Goal: Find specific page/section: Find specific page/section

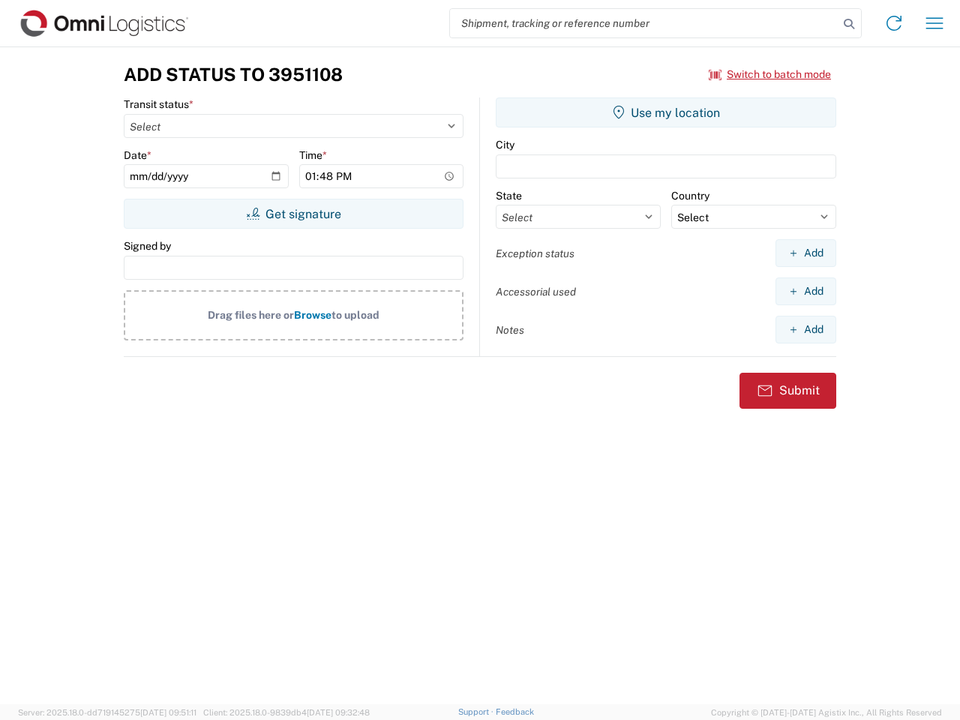
click at [644, 23] on input "search" at bounding box center [644, 23] width 388 height 28
click at [849, 24] on icon at bounding box center [848, 23] width 21 height 21
click at [894, 23] on icon at bounding box center [894, 23] width 24 height 24
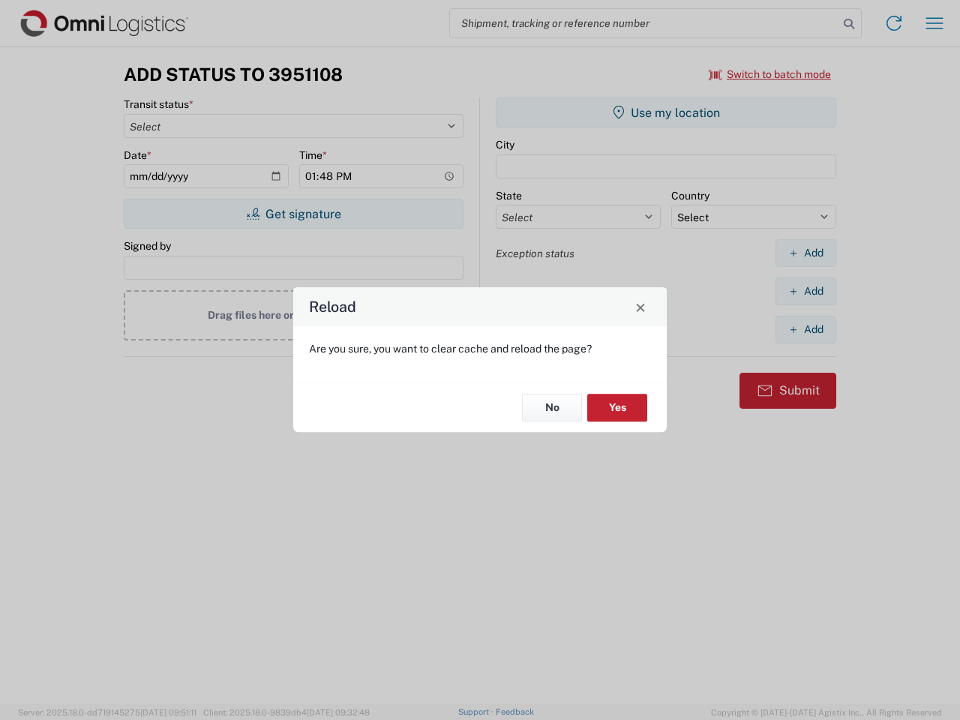
click at [770, 74] on div "Reload Are you sure, you want to clear cache and reload the page? No Yes" at bounding box center [480, 360] width 960 height 720
click at [293, 214] on div "Reload Are you sure, you want to clear cache and reload the page? No Yes" at bounding box center [480, 360] width 960 height 720
click at [666, 112] on div "Reload Are you sure, you want to clear cache and reload the page? No Yes" at bounding box center [480, 360] width 960 height 720
click at [805, 253] on div "Reload Are you sure, you want to clear cache and reload the page? No Yes" at bounding box center [480, 360] width 960 height 720
click at [805, 291] on div "Reload Are you sure, you want to clear cache and reload the page? No Yes" at bounding box center [480, 360] width 960 height 720
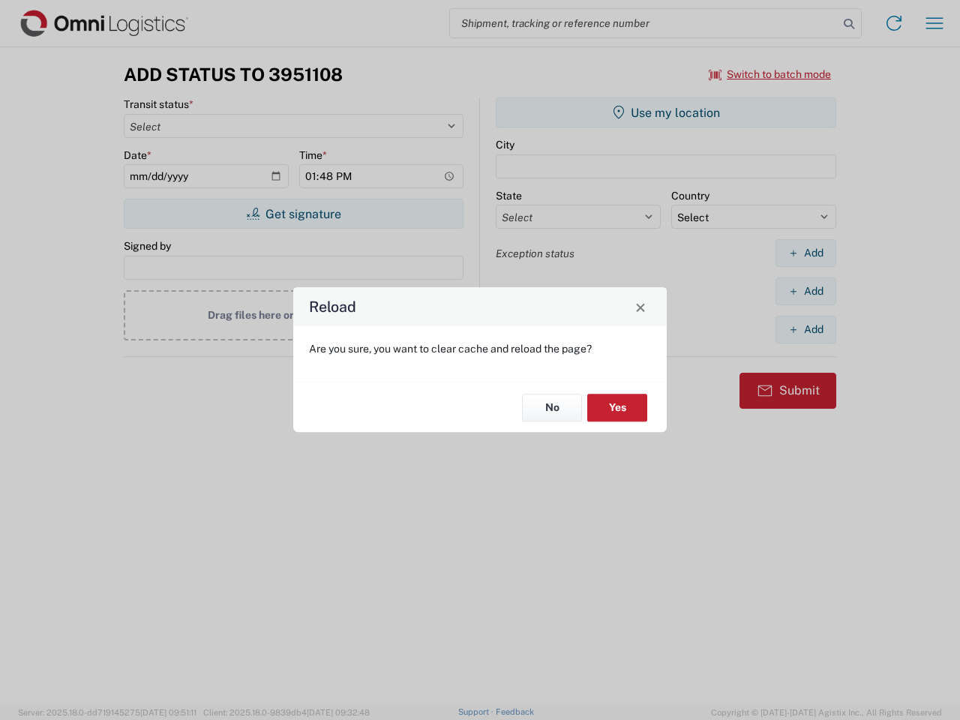
click at [805, 329] on div "Reload Are you sure, you want to clear cache and reload the page? No Yes" at bounding box center [480, 360] width 960 height 720
